Goal: Task Accomplishment & Management: Manage account settings

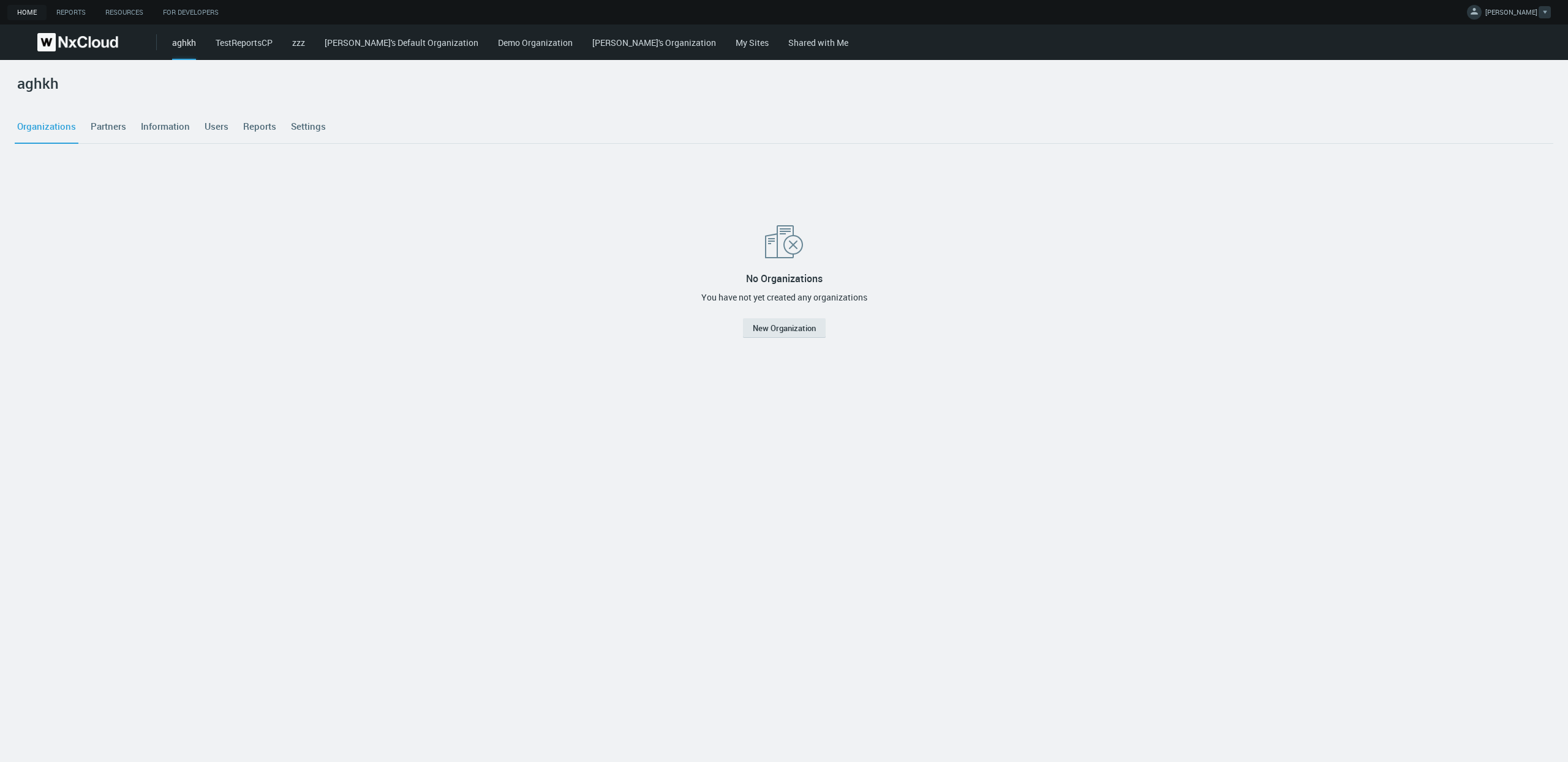
click at [1511, 13] on link "[PERSON_NAME]" at bounding box center [1509, 14] width 84 height 15
click at [1482, 35] on span "Account Settings" at bounding box center [1484, 35] width 73 height 11
